Goal: Transaction & Acquisition: Register for event/course

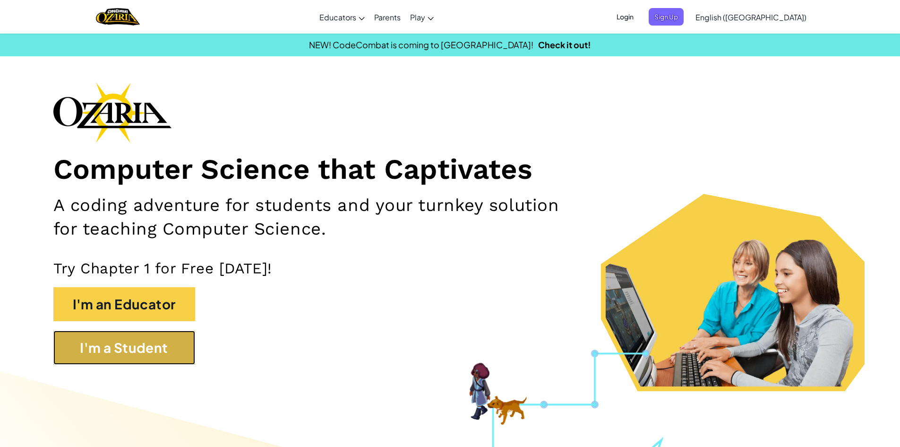
click at [171, 337] on button "I'm a Student" at bounding box center [124, 347] width 142 height 34
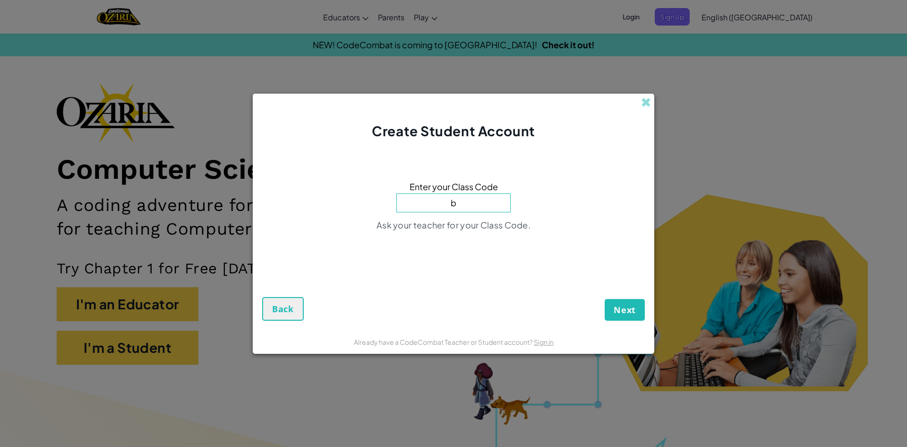
type input "BathHidePlay"
click at [633, 304] on span "Next" at bounding box center [625, 309] width 22 height 11
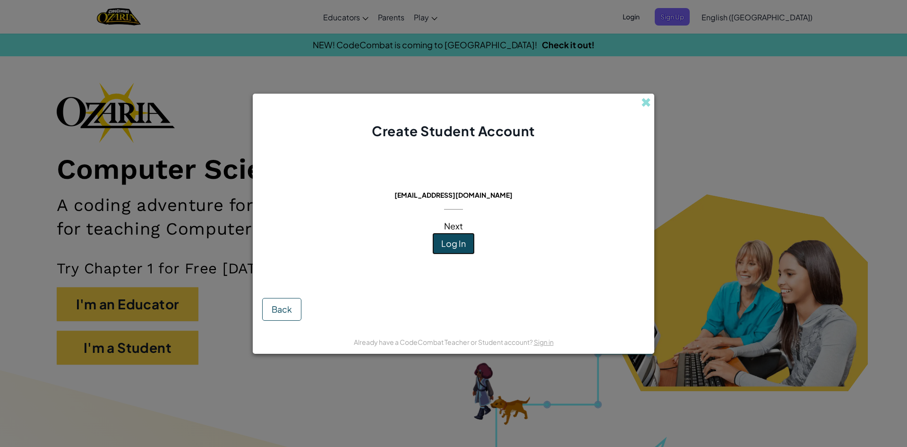
click at [465, 250] on button "Log In" at bounding box center [453, 243] width 43 height 22
